Goal: Find specific page/section: Find specific page/section

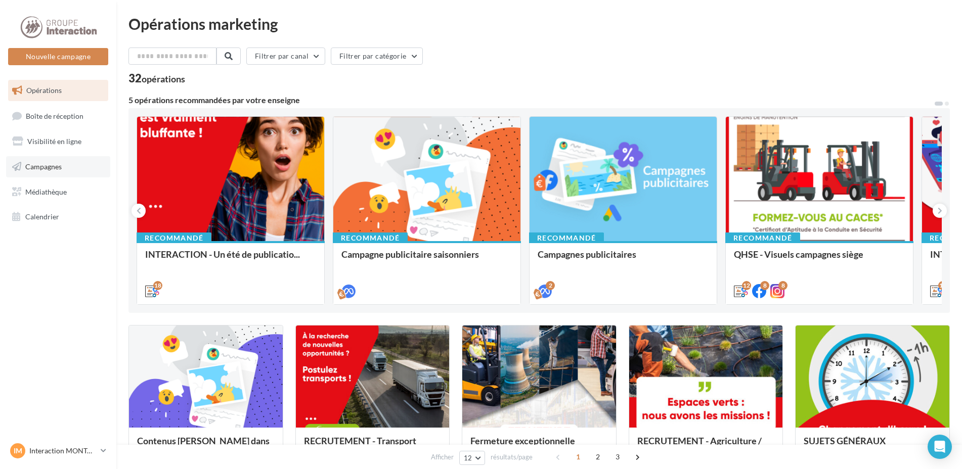
click at [61, 165] on span "Campagnes" at bounding box center [43, 166] width 36 height 9
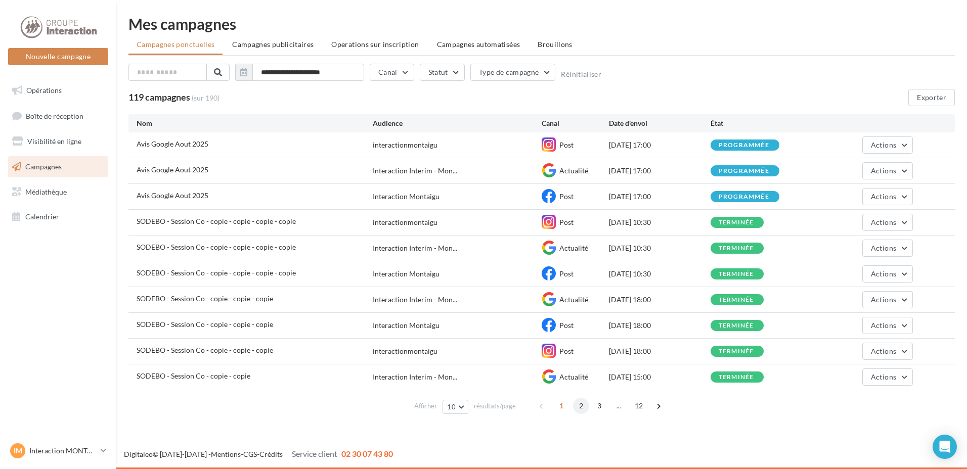
click at [579, 406] on span "2" at bounding box center [581, 406] width 16 height 16
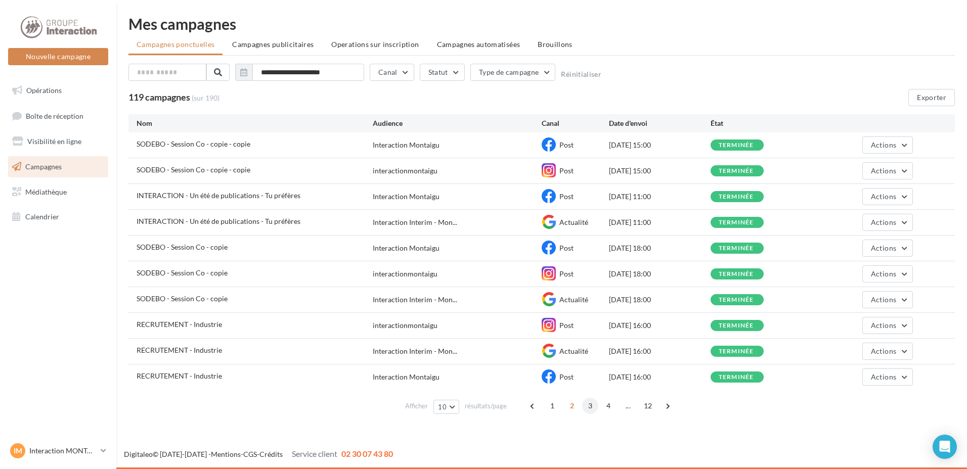
click at [587, 408] on span "3" at bounding box center [590, 406] width 16 height 16
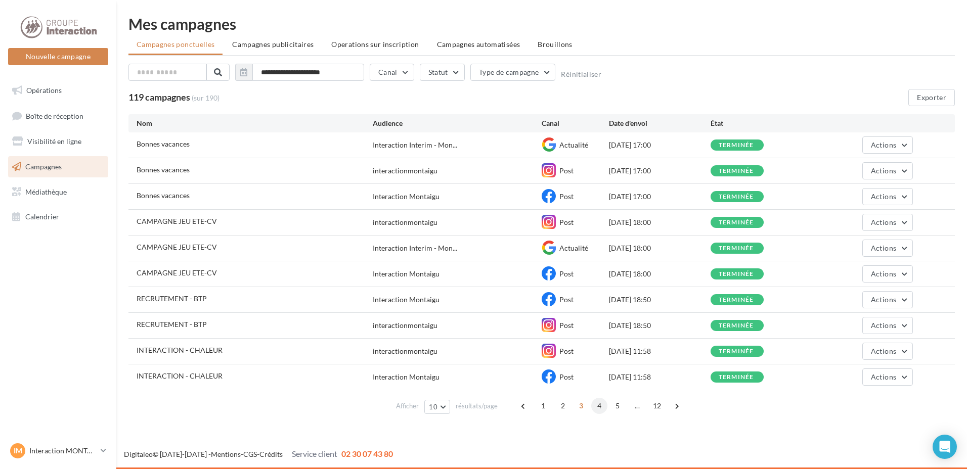
click at [600, 406] on span "4" at bounding box center [599, 406] width 16 height 16
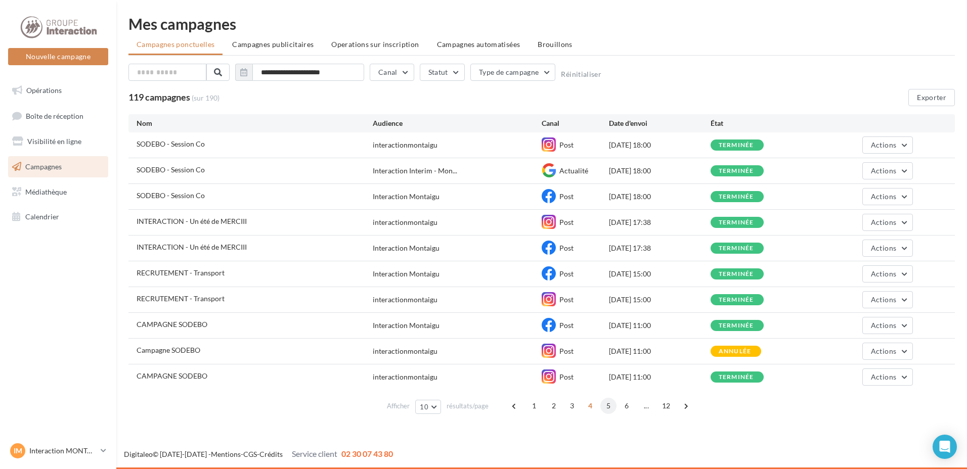
click at [610, 407] on span "5" at bounding box center [608, 406] width 16 height 16
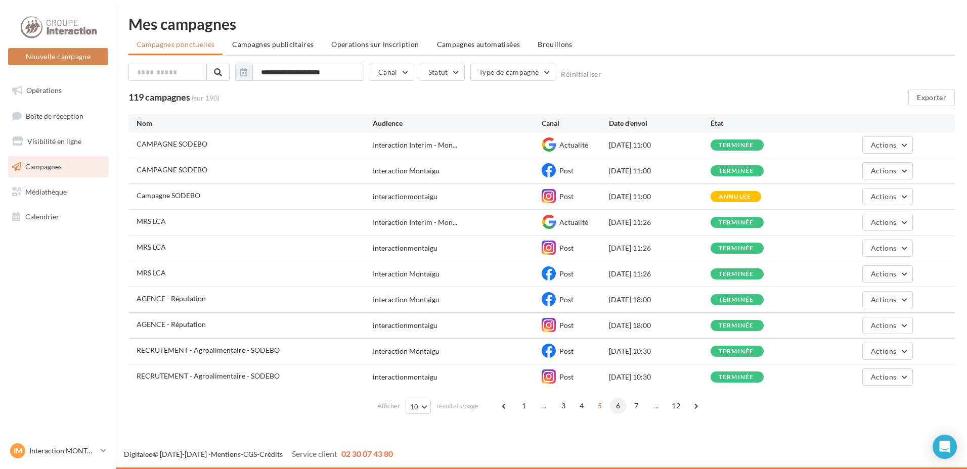
click at [616, 405] on span "6" at bounding box center [618, 406] width 16 height 16
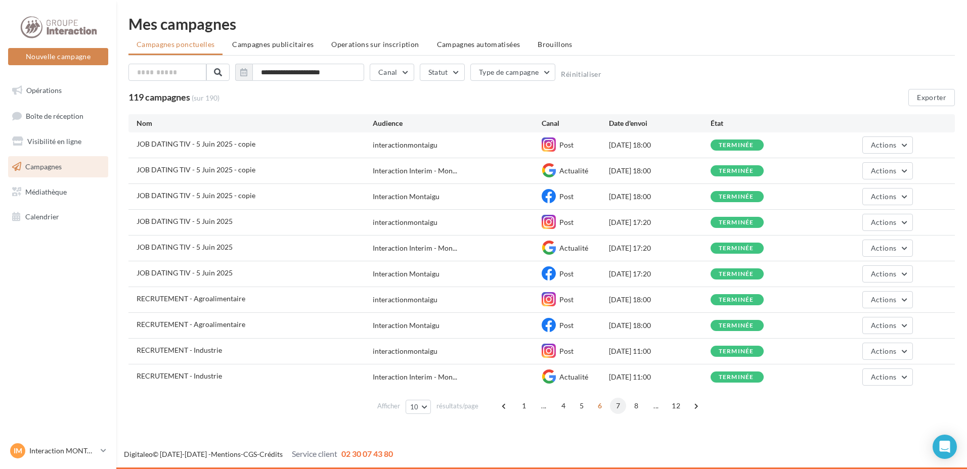
click at [615, 406] on span "7" at bounding box center [618, 406] width 16 height 16
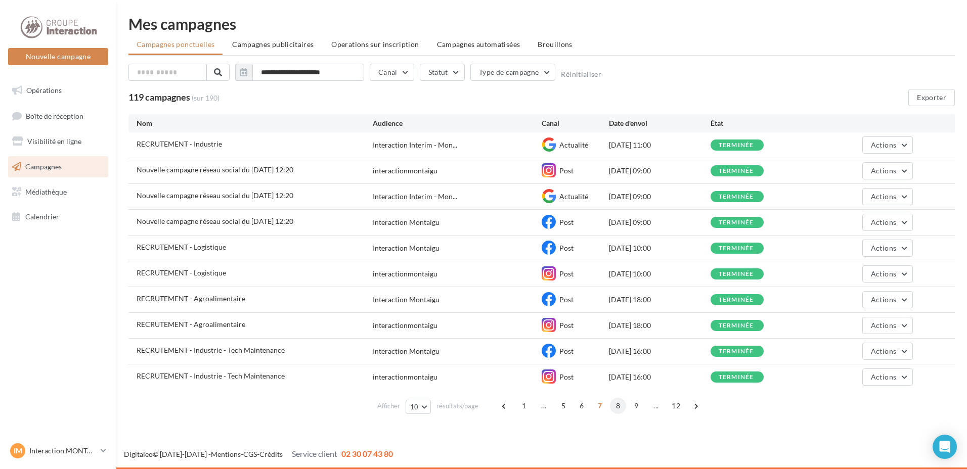
click at [621, 405] on span "8" at bounding box center [618, 406] width 16 height 16
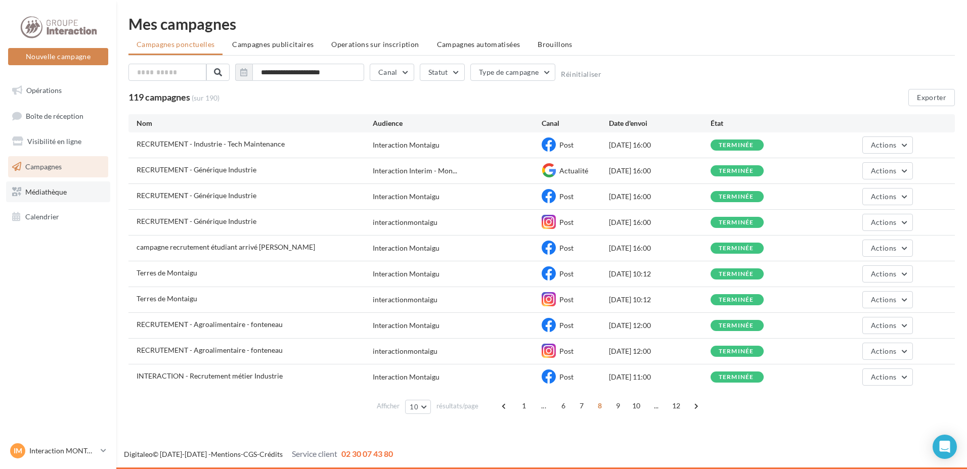
click at [46, 198] on link "Médiathèque" at bounding box center [58, 192] width 104 height 21
